Goal: Obtain resource: Obtain resource

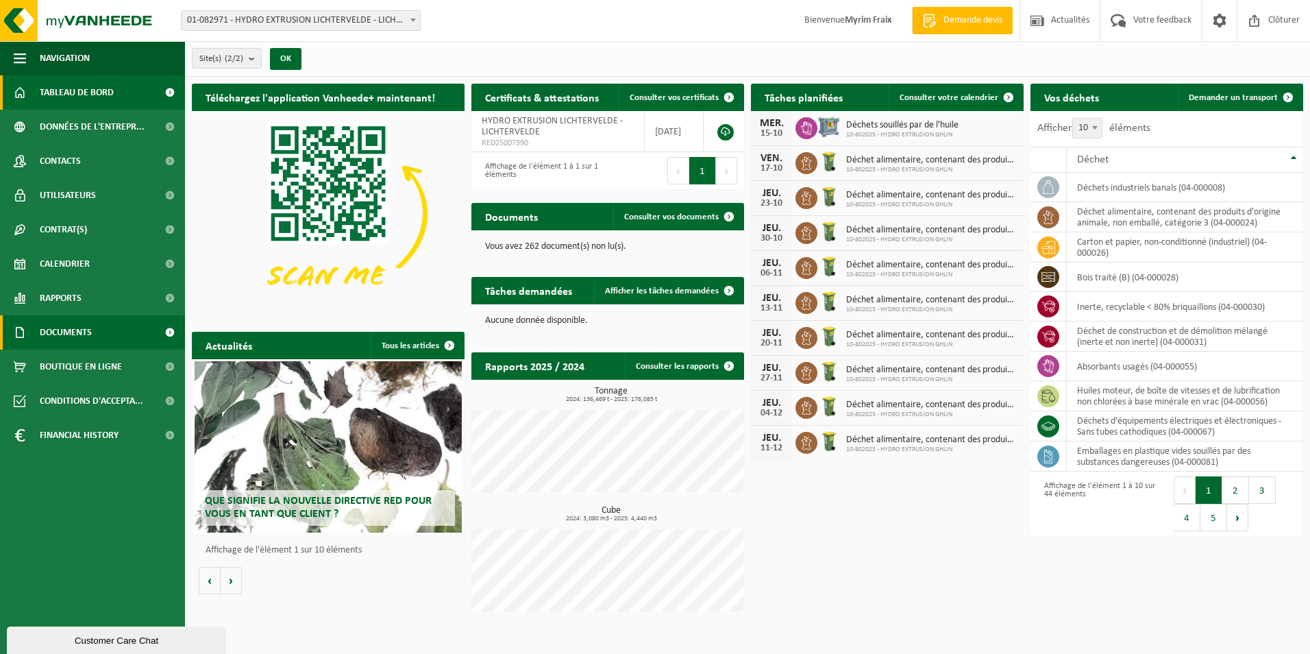
click at [114, 345] on link "Documents" at bounding box center [92, 332] width 185 height 34
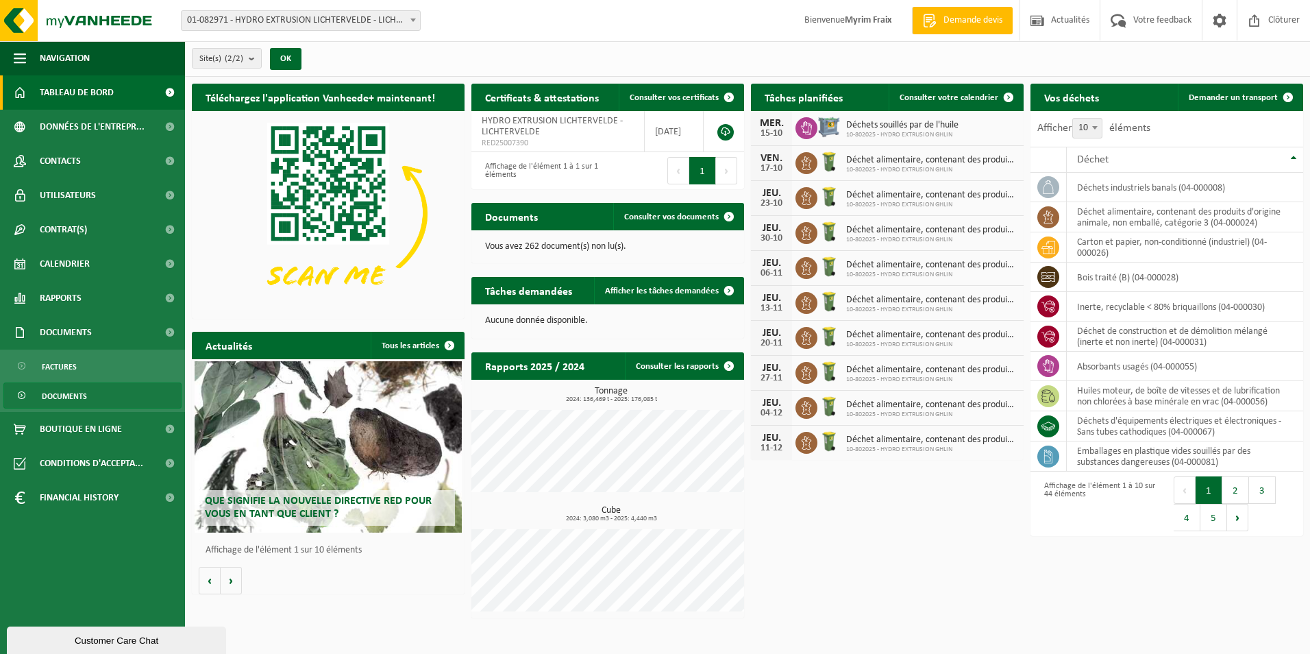
click at [93, 400] on link "Documents" at bounding box center [92, 395] width 178 height 26
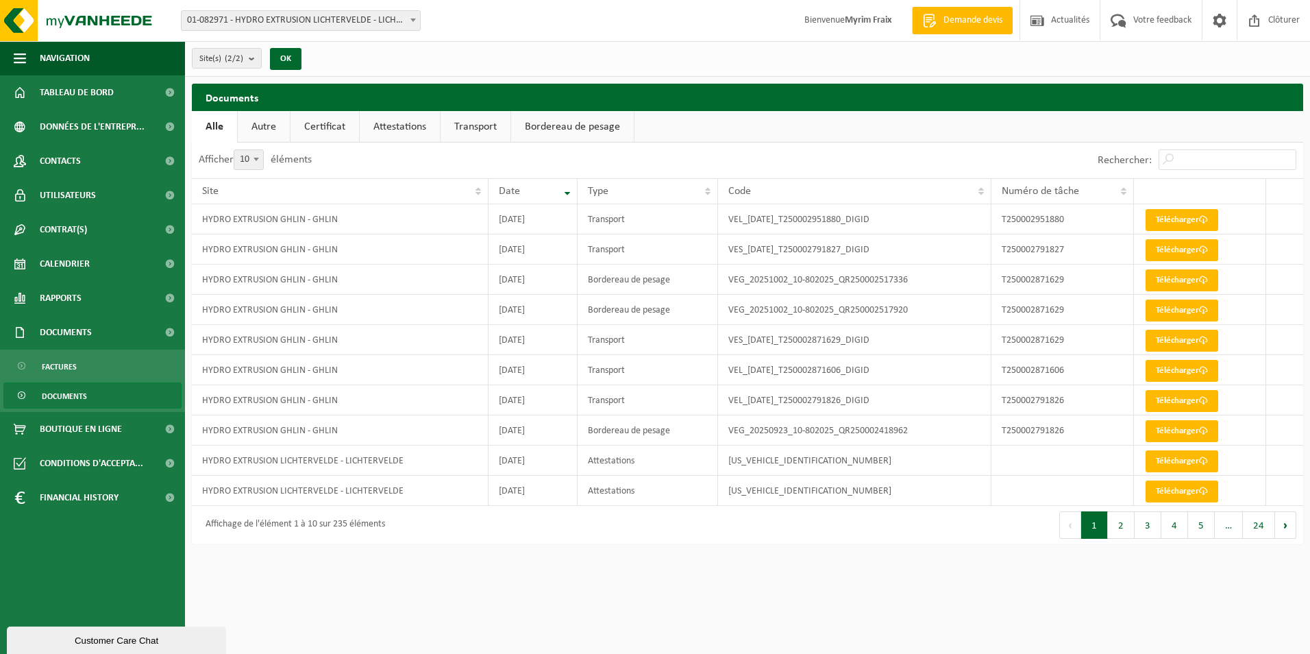
click at [400, 117] on link "Attestations" at bounding box center [400, 127] width 80 height 32
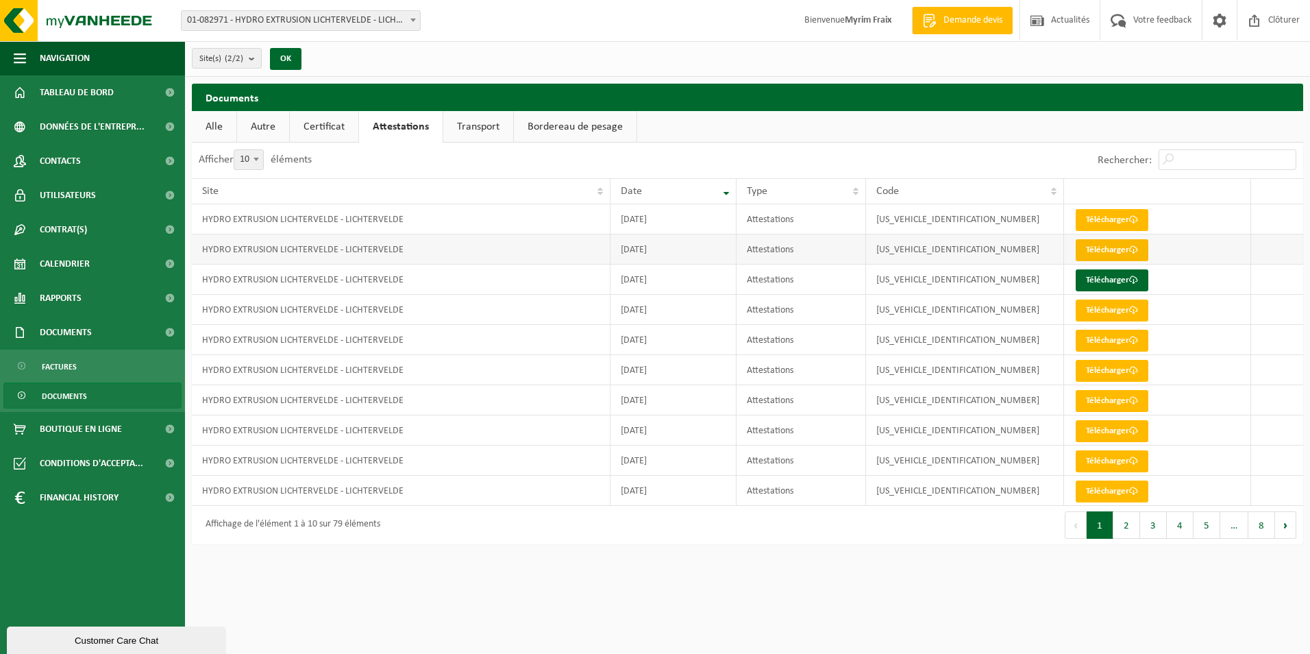
click at [1111, 247] on link "Télécharger" at bounding box center [1112, 250] width 73 height 22
